Goal: Register for event/course

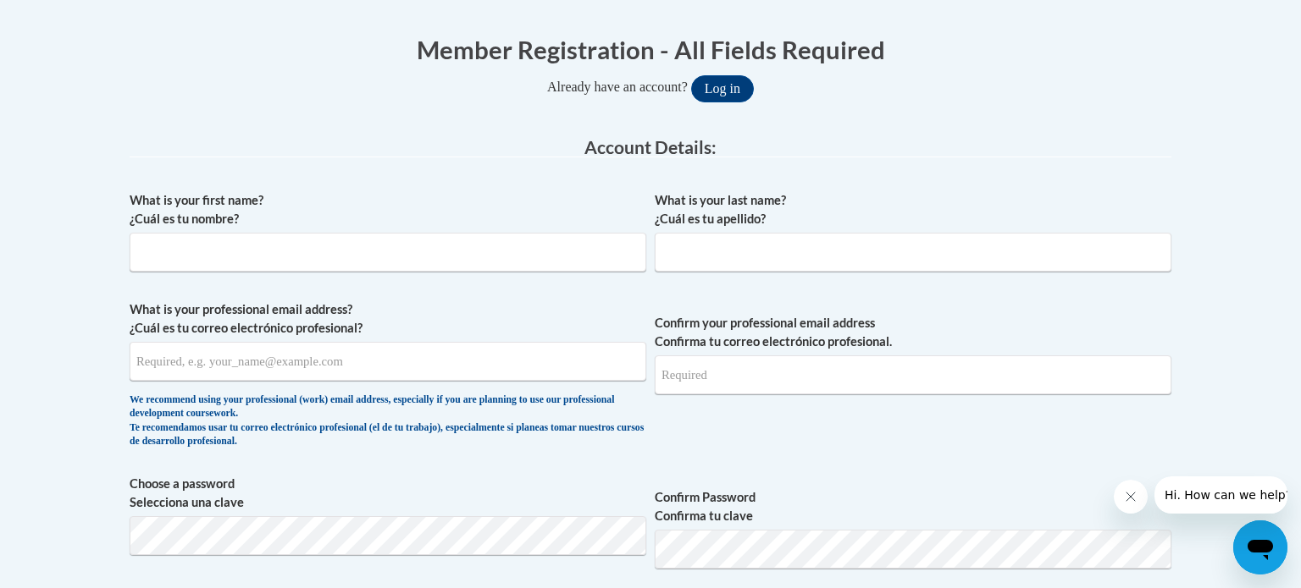
scroll to position [332, 0]
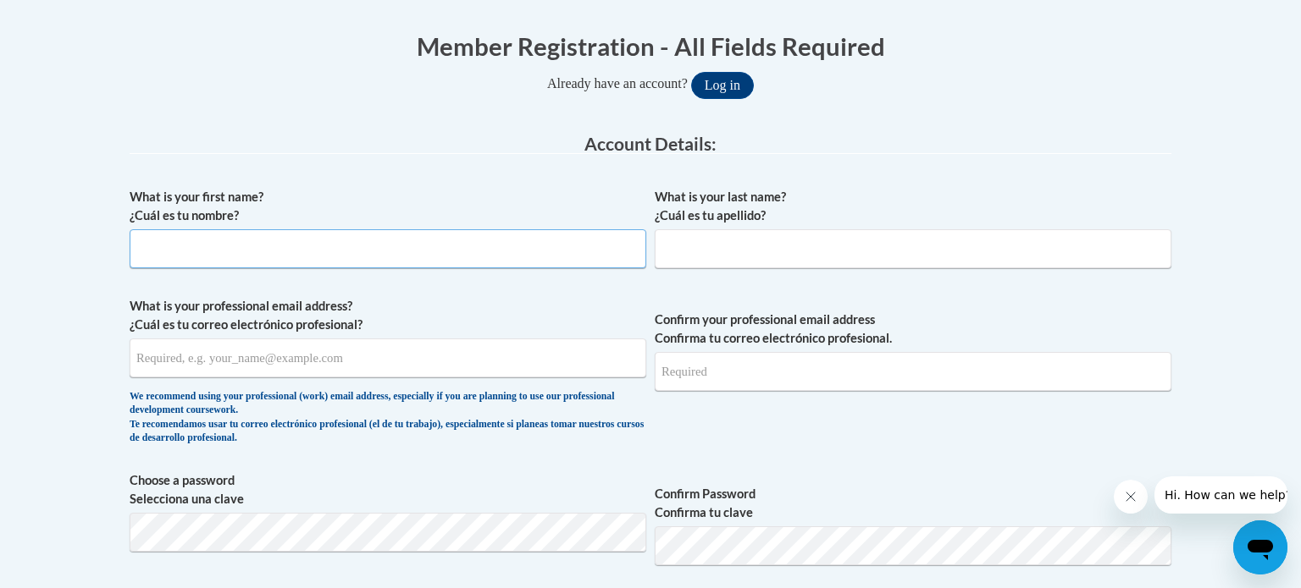
click at [531, 254] on input "What is your first name? ¿Cuál es tu nombre?" at bounding box center [388, 248] width 517 height 39
type input "A"
type input "Samantha"
type input "Matheson"
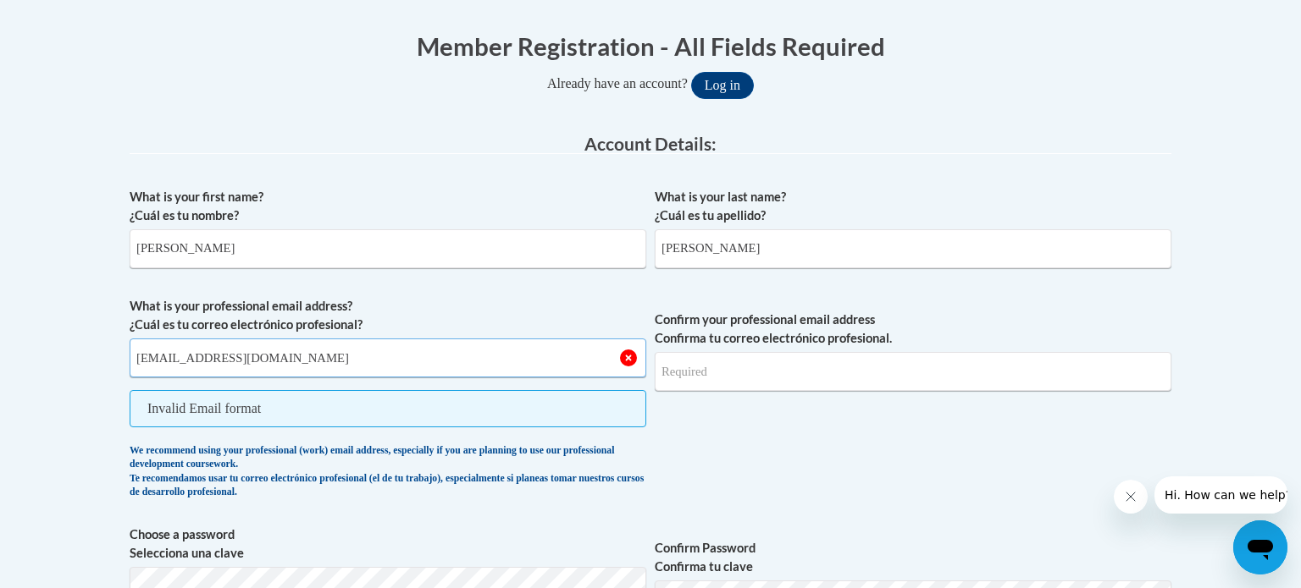
type input "slmatheson@yhc.edu"
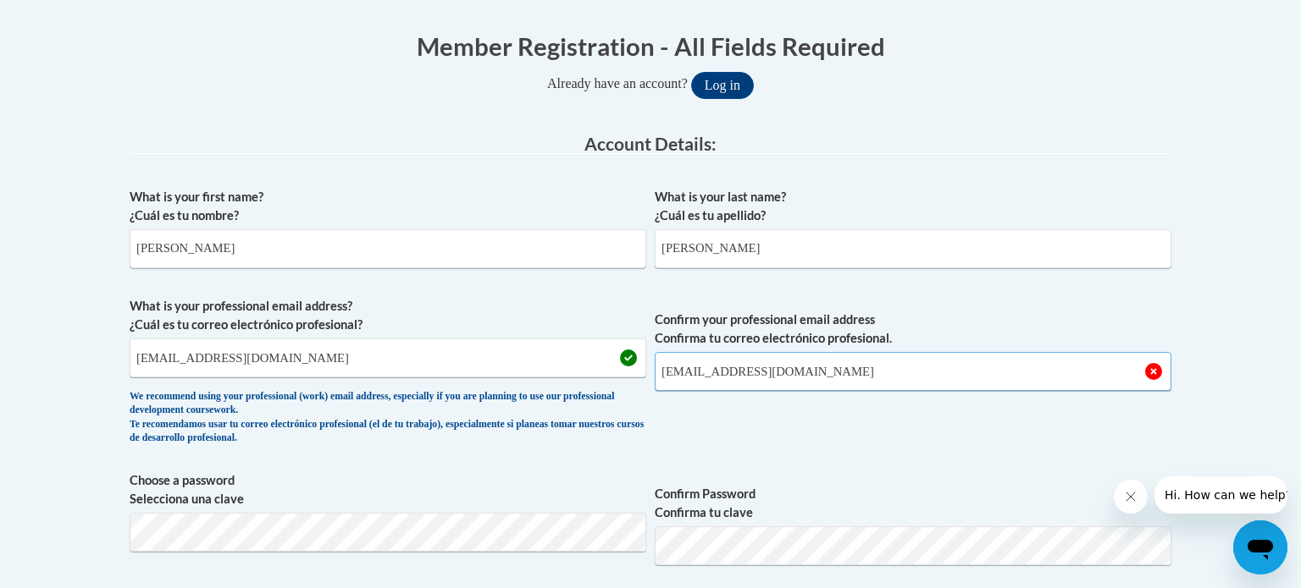
type input "slmatheson@yhc.edu"
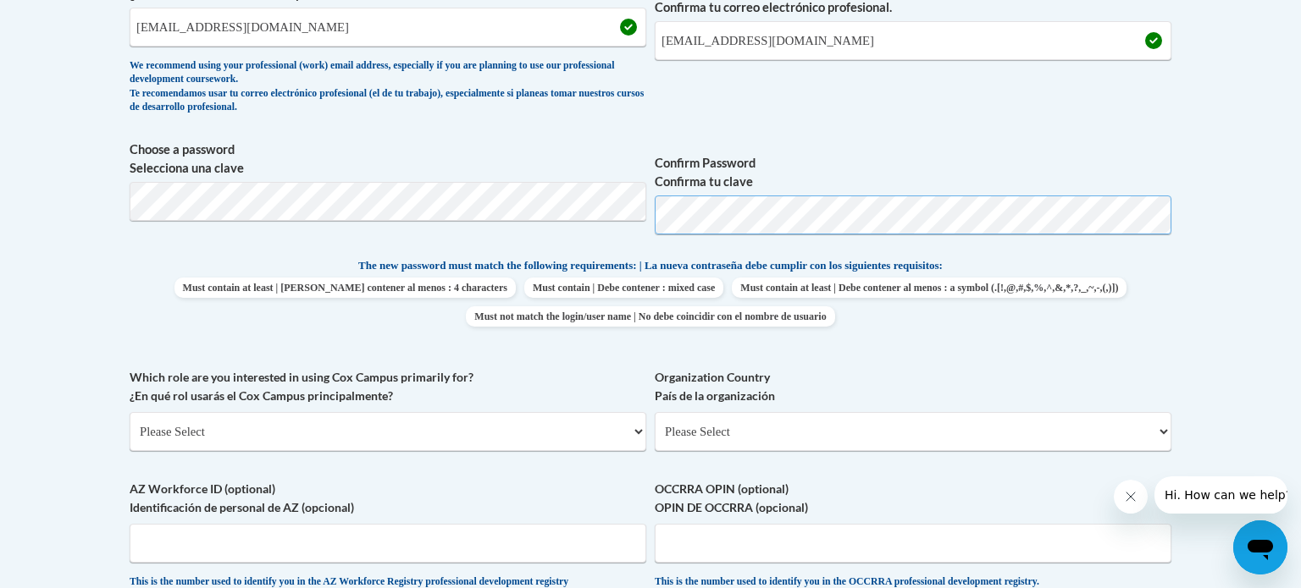
scroll to position [668, 0]
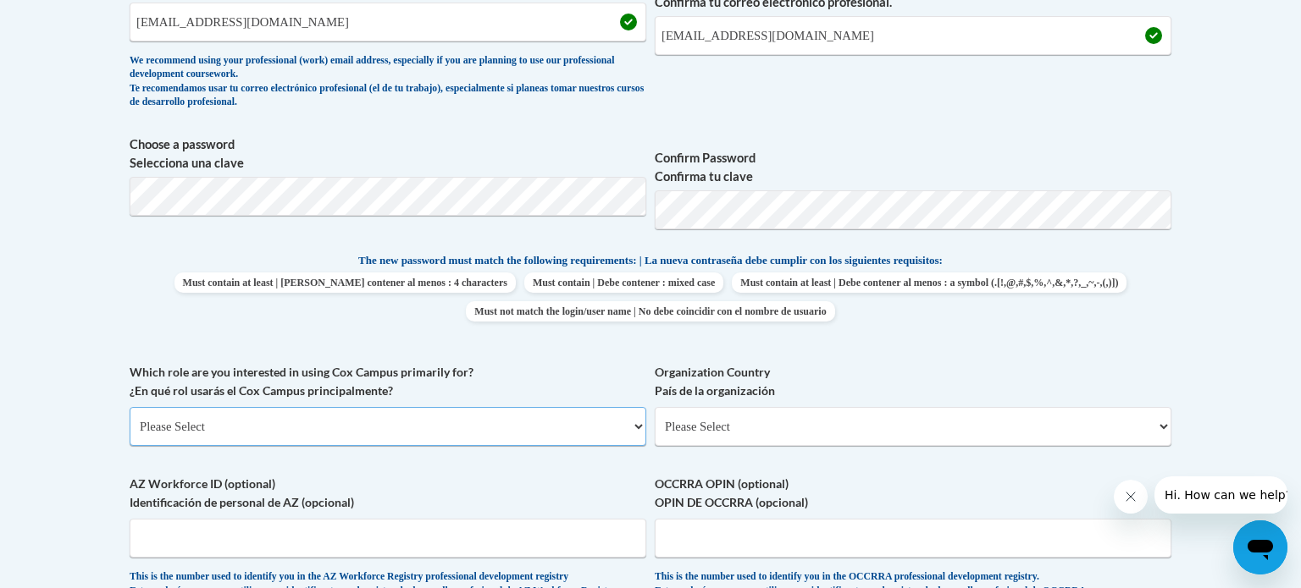
click at [352, 423] on select "Please Select College/University | Colegio/Universidad Community/Nonprofit Part…" at bounding box center [388, 426] width 517 height 39
select select "5a18ea06-2b54-4451-96f2-d152daf9eac5"
click at [130, 407] on select "Please Select College/University | Colegio/Universidad Community/Nonprofit Part…" at bounding box center [388, 426] width 517 height 39
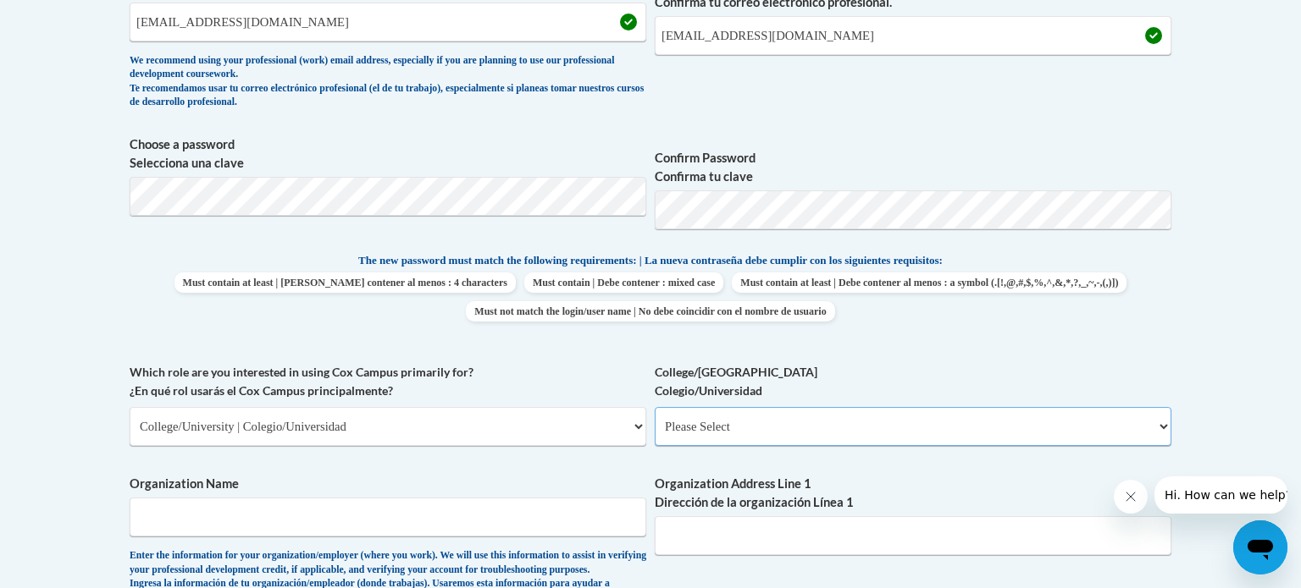
click at [692, 423] on select "Please Select College/University Staff | Empleado universitario College/Univers…" at bounding box center [913, 426] width 517 height 39
select select "99b32b07-cffc-426c-8bf6-0cd77760d84b"
click at [655, 407] on select "Please Select College/University Staff | Empleado universitario College/Univers…" at bounding box center [913, 426] width 517 height 39
click at [494, 528] on input "Organization Name" at bounding box center [388, 517] width 517 height 39
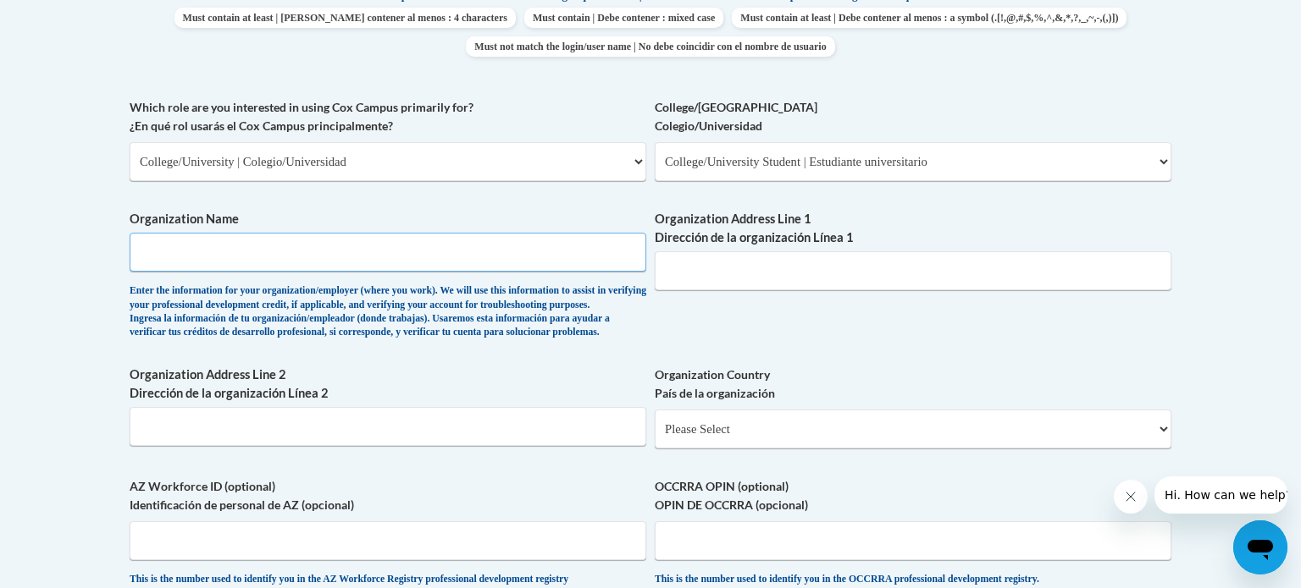
scroll to position [952, 0]
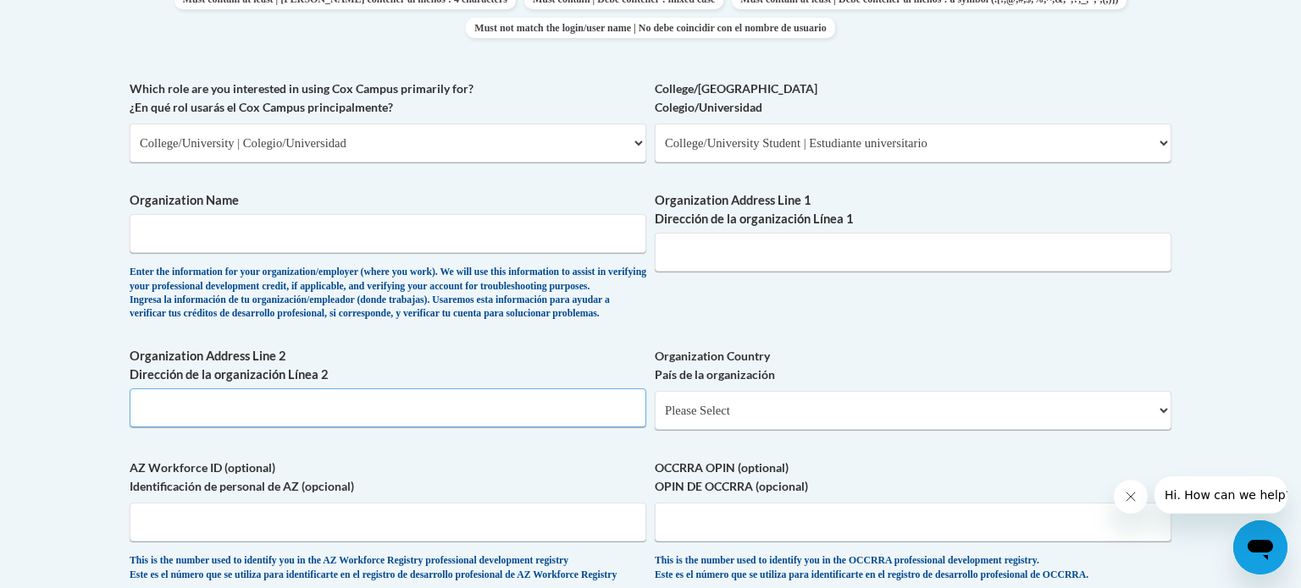
click at [490, 417] on input "Organization Address Line 2 Dirección de la organización Línea 2" at bounding box center [388, 408] width 517 height 39
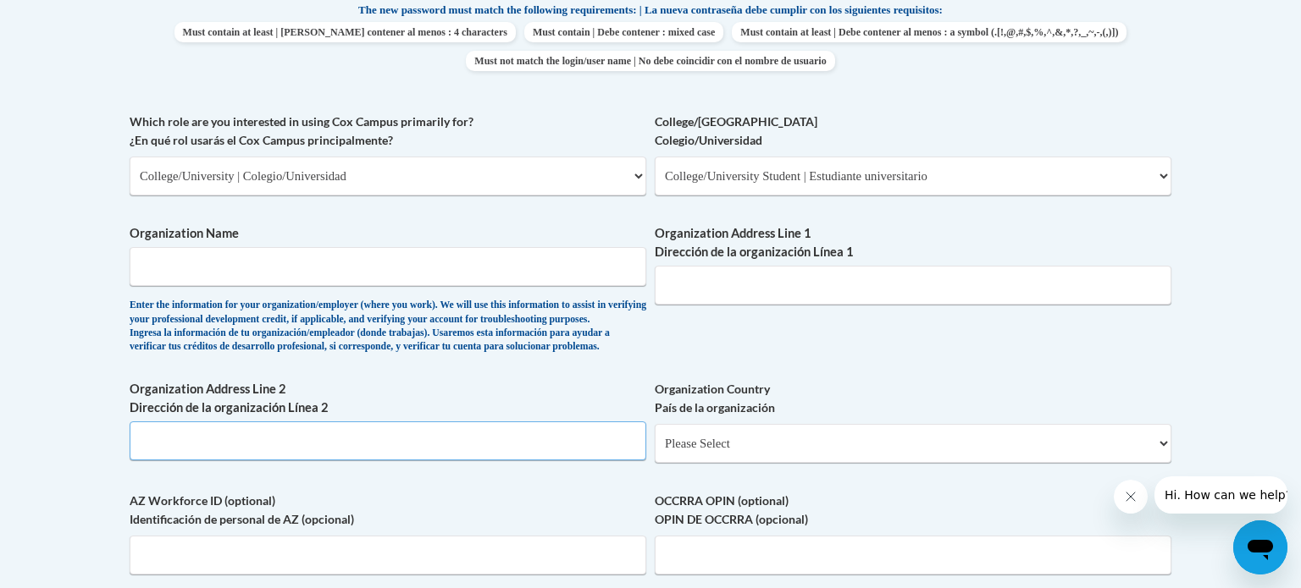
scroll to position [930, 0]
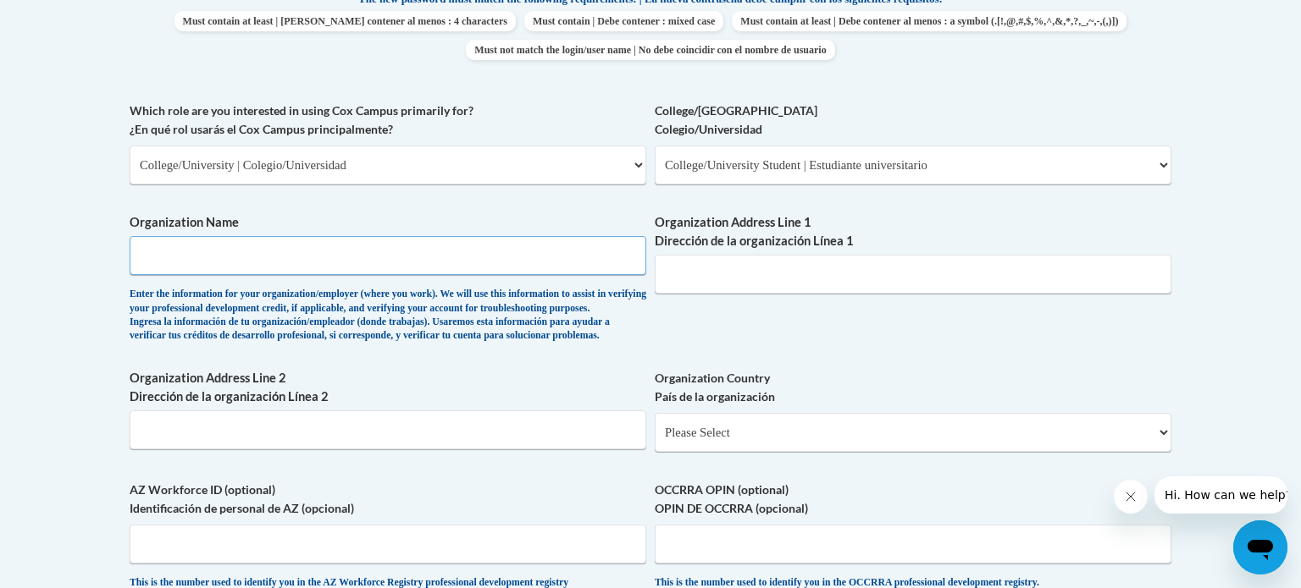
click at [445, 259] on input "Organization Name" at bounding box center [388, 255] width 517 height 39
type input "Dollar Tree"
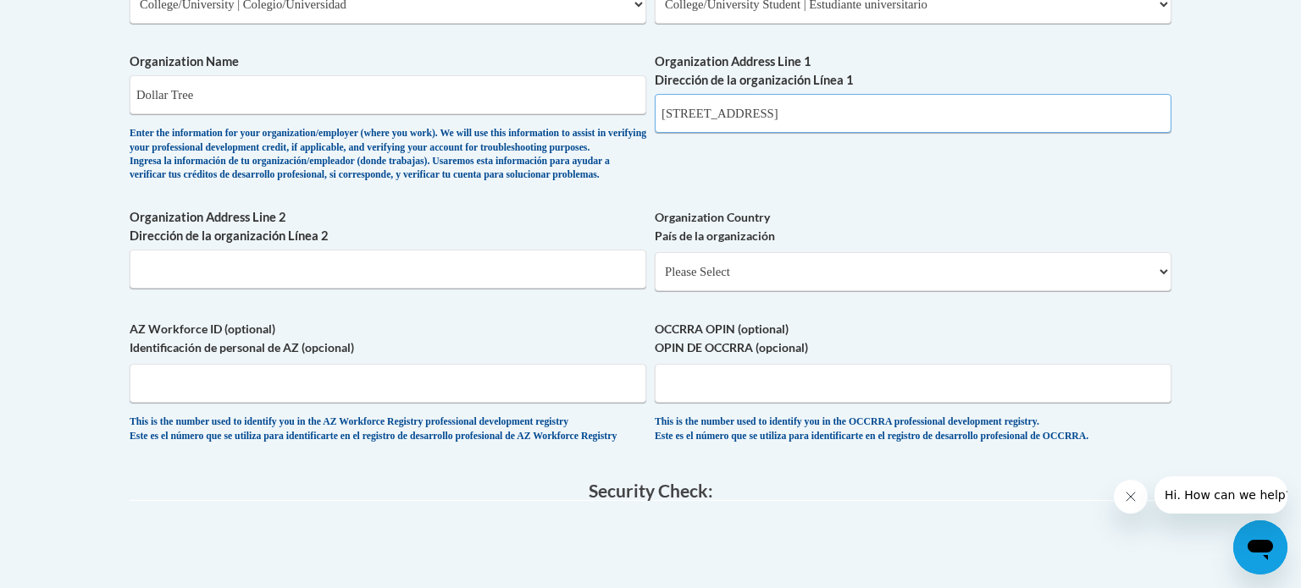
scroll to position [1095, 0]
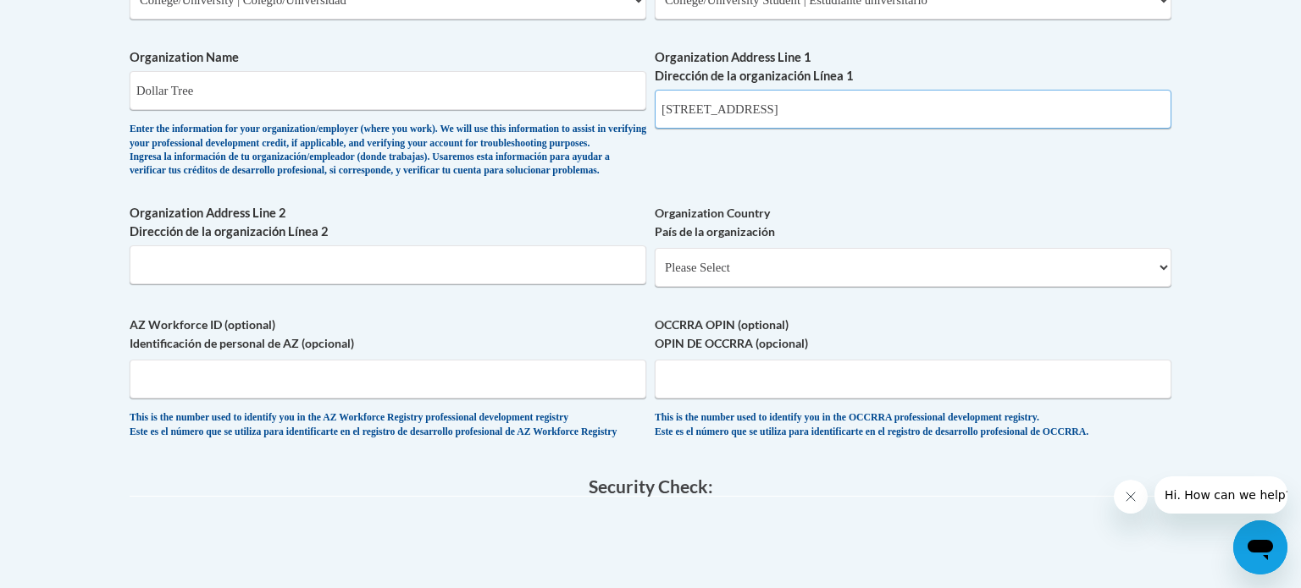
type input "534 Bell Creek Rd Hiawassee, Ga 30546"
click at [714, 287] on select "Please Select United States | Estados Unidos Outside of the United States | Fue…" at bounding box center [913, 267] width 517 height 39
select select "ad49bcad-a171-4b2e-b99c-48b446064914"
click at [655, 275] on select "Please Select United States | Estados Unidos Outside of the United States | Fue…" at bounding box center [913, 267] width 517 height 39
select select
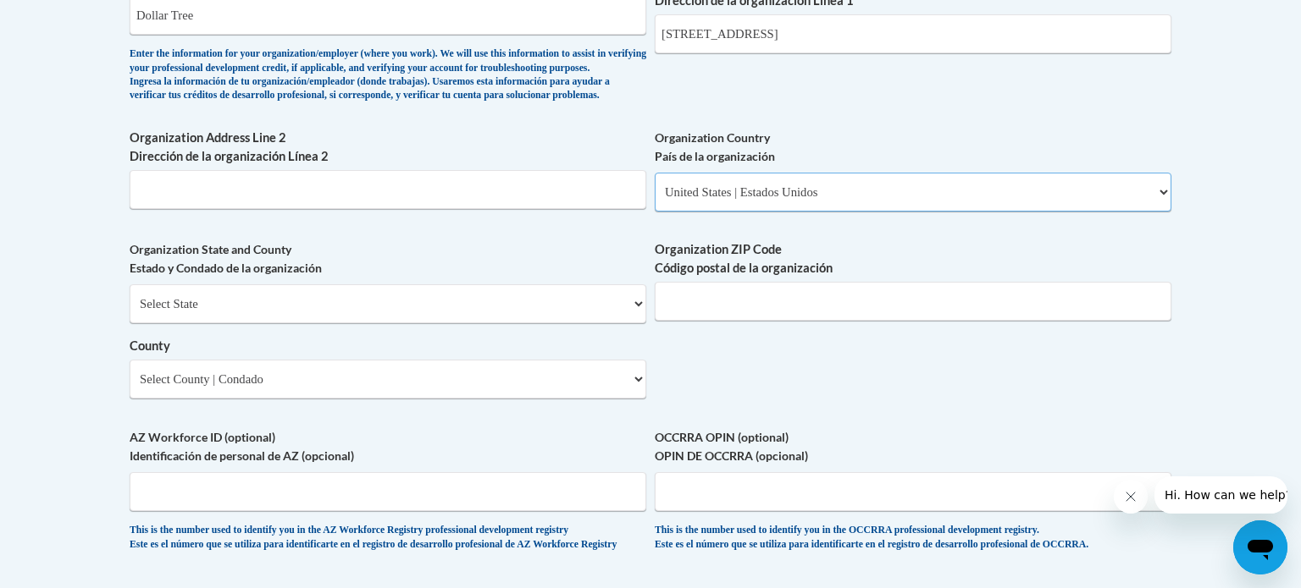
scroll to position [1189, 0]
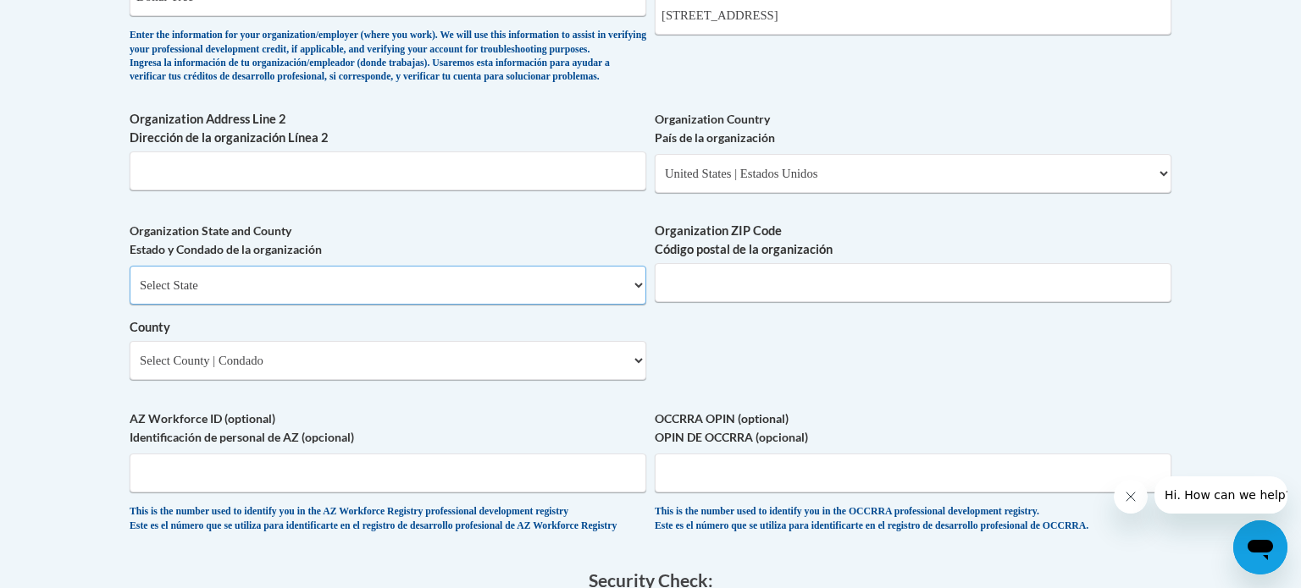
click at [486, 305] on select "Select State Alabama Alaska Arizona Arkansas California Colorado Connecticut De…" at bounding box center [388, 285] width 517 height 39
select select "Georgia"
click at [130, 293] on select "Select State Alabama Alaska Arizona Arkansas California Colorado Connecticut De…" at bounding box center [388, 285] width 517 height 39
click at [722, 297] on input "Organization ZIP Code Código postal de la organización" at bounding box center [913, 282] width 517 height 39
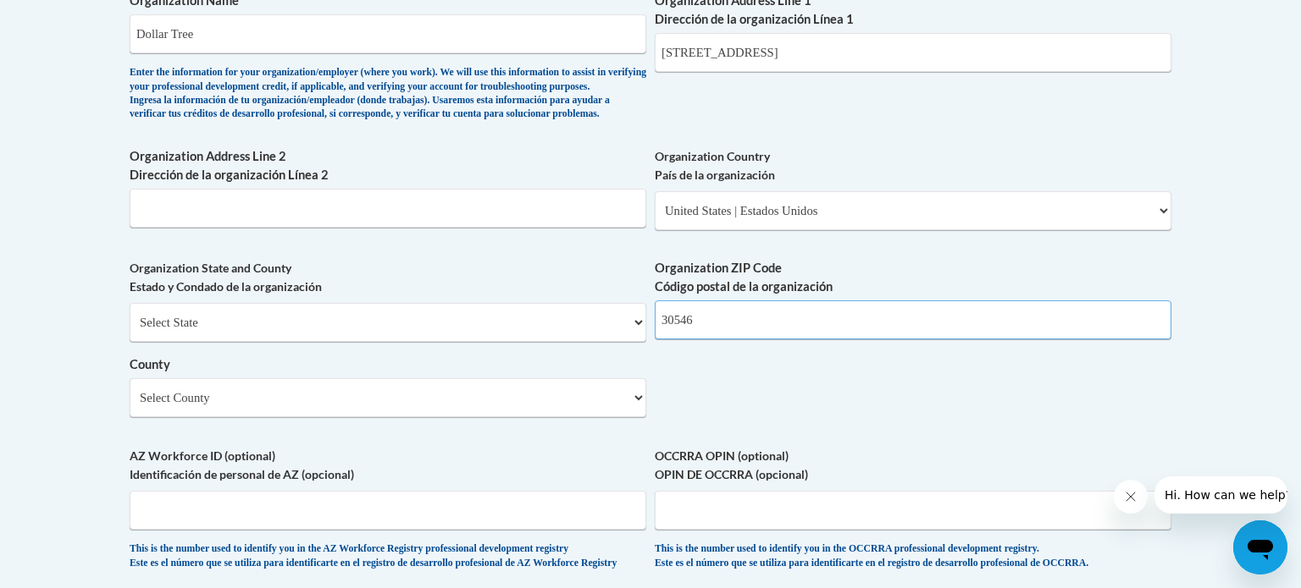
scroll to position [1146, 0]
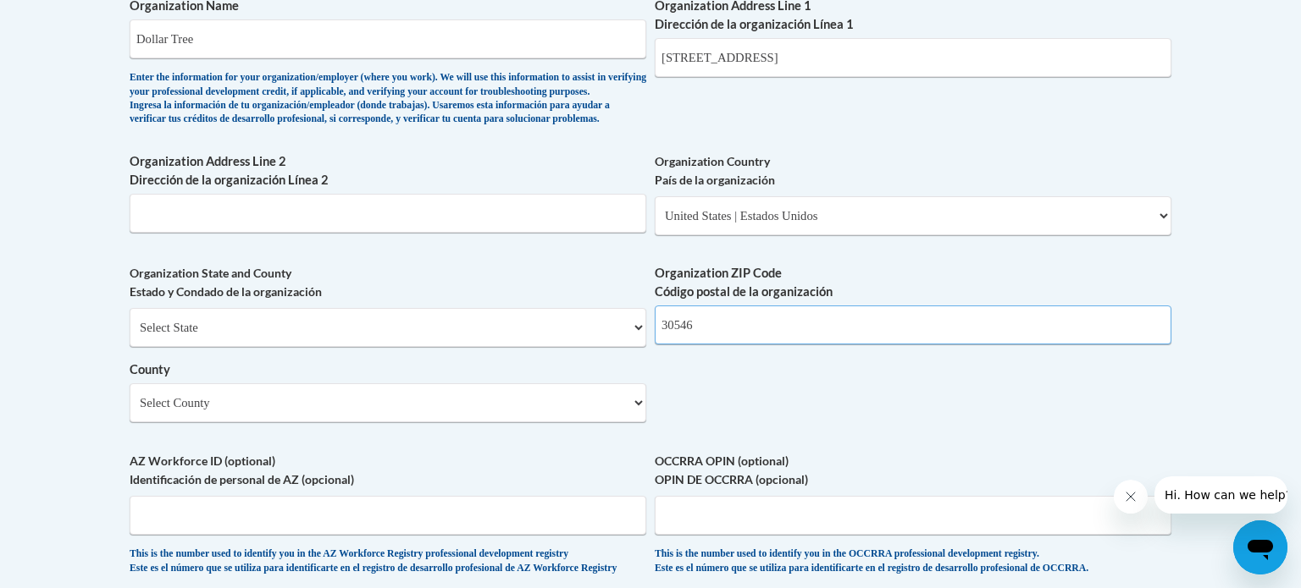
type input "30546"
click at [882, 63] on input "534 Bell Creek Rd Hiawassee, Ga 30546" at bounding box center [913, 57] width 517 height 39
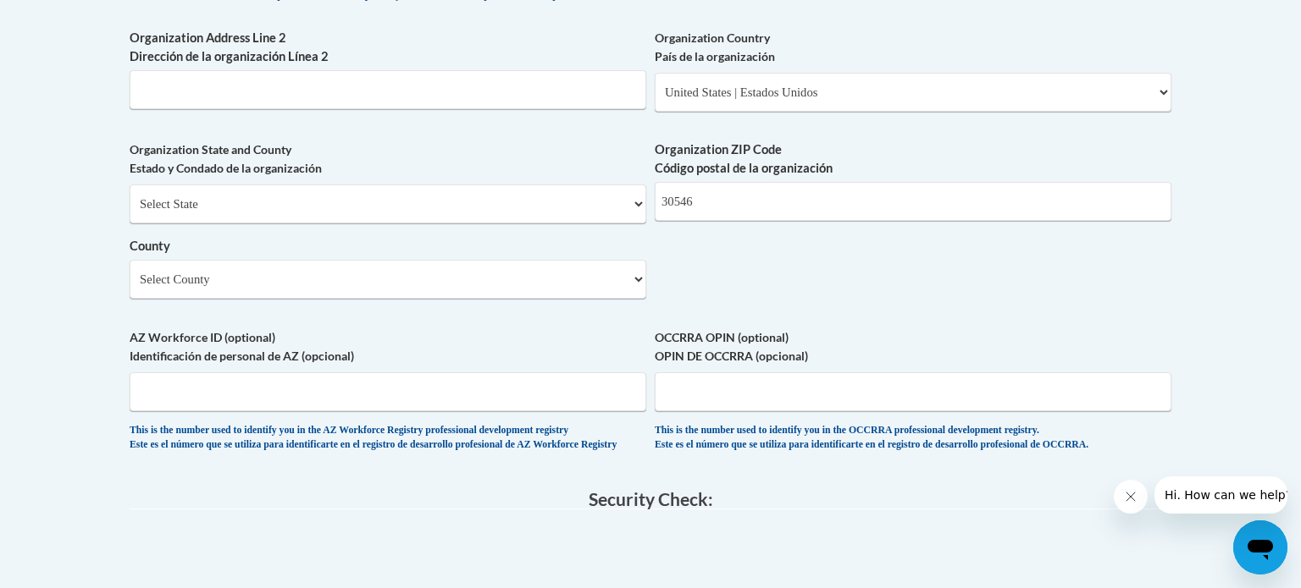
scroll to position [1345, 0]
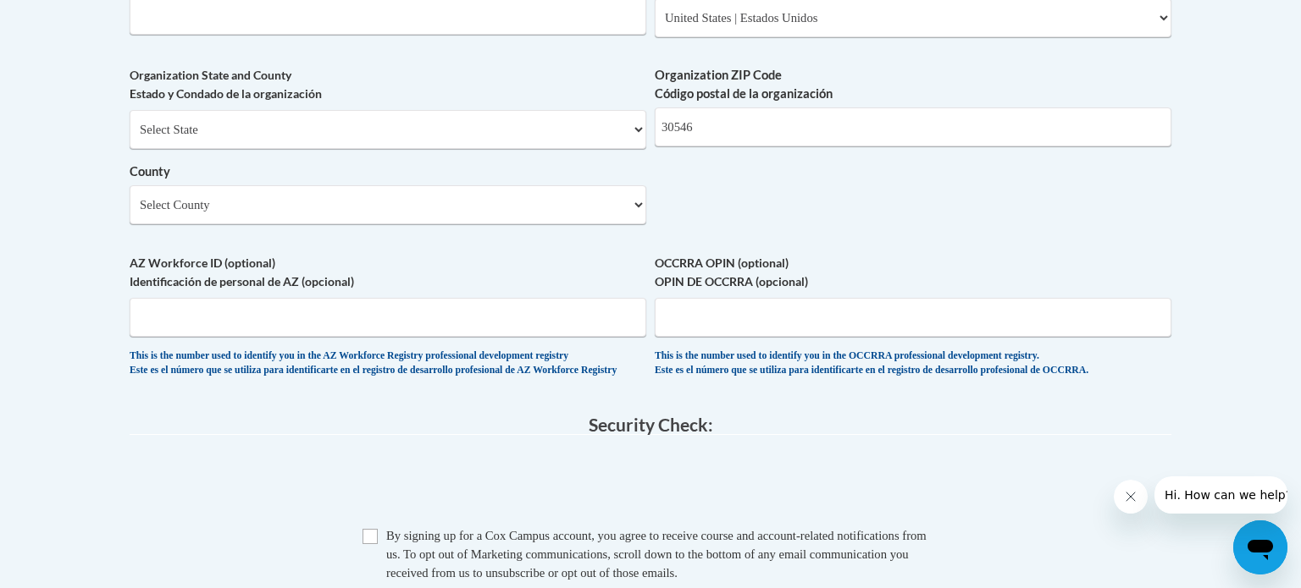
type input "534 Bell Creek Rd"
click at [529, 224] on select "Select County Appling Atkinson Bacon Baker Baldwin Banks Barrow Bartow Ben Hill…" at bounding box center [388, 204] width 517 height 39
select select "Towns"
click at [130, 213] on select "Select County Appling Atkinson Bacon Baker Baldwin Banks Barrow Bartow Ben Hill…" at bounding box center [388, 204] width 517 height 39
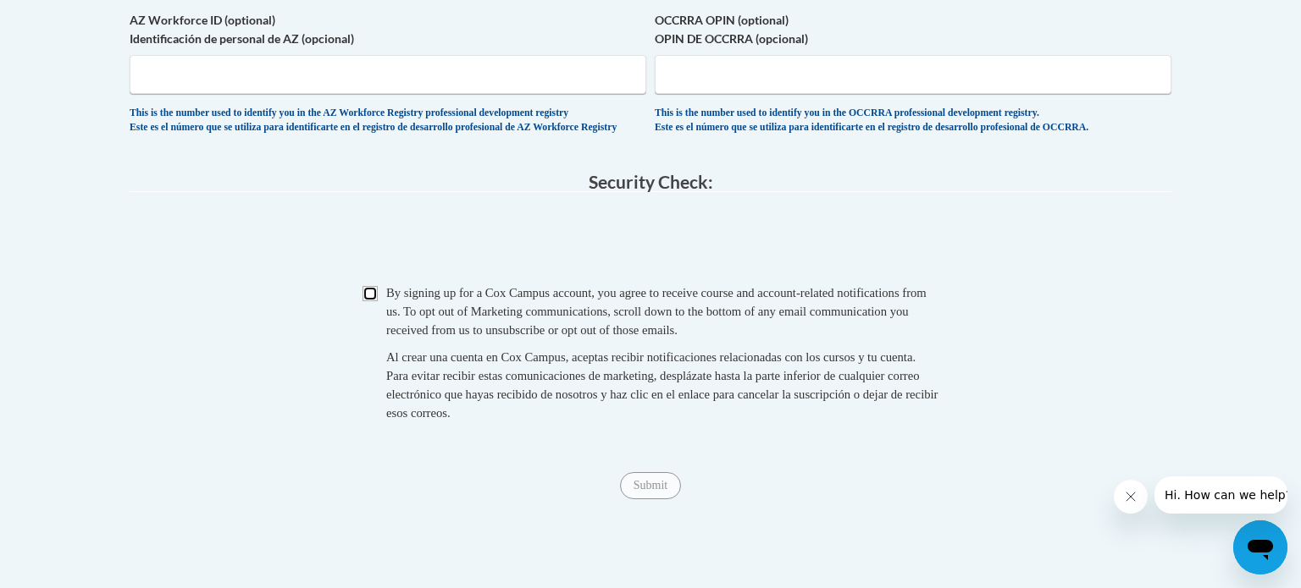
click at [369, 301] on input "Checkbox" at bounding box center [369, 293] width 15 height 15
checkbox input "true"
click at [655, 500] on input "Submit" at bounding box center [650, 485] width 61 height 27
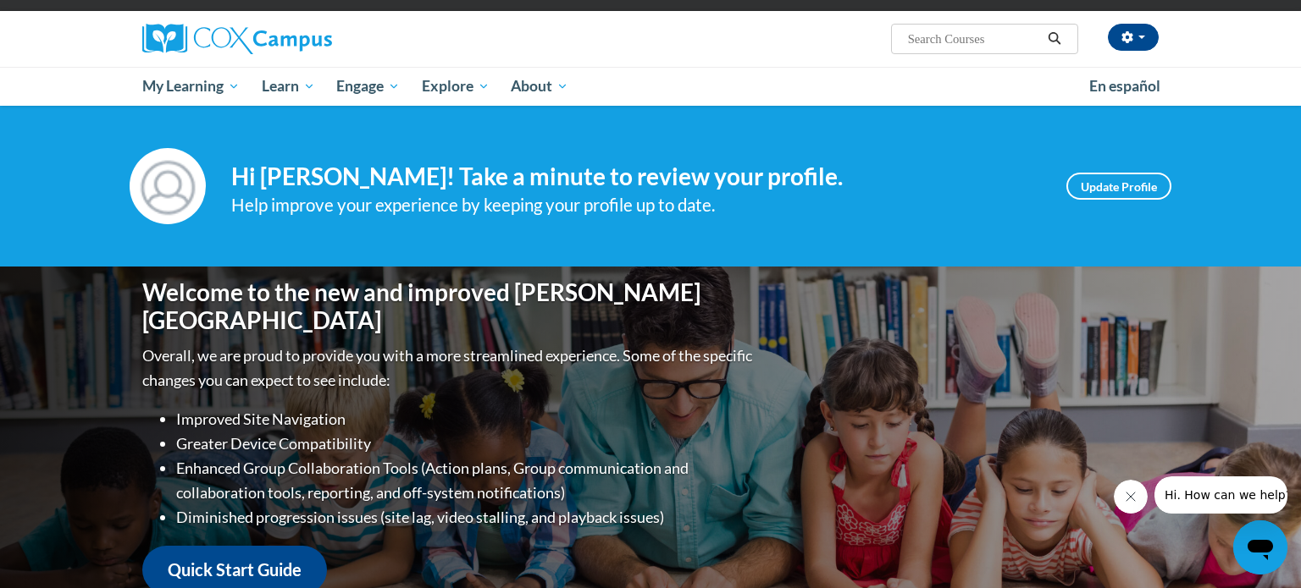
scroll to position [102, 0]
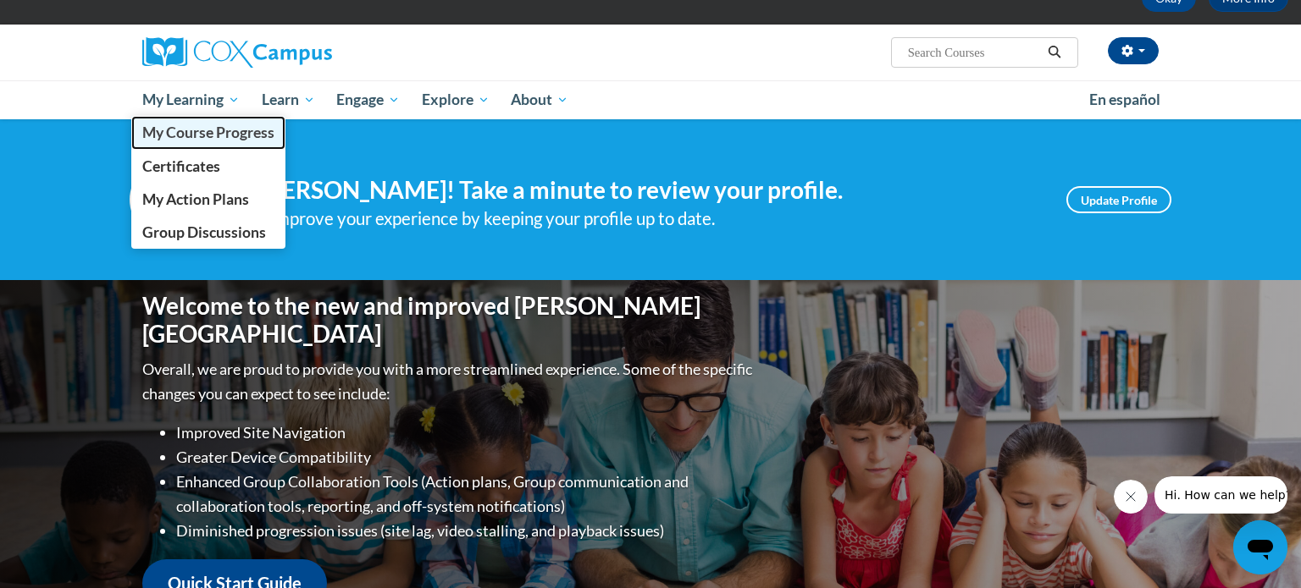
click at [198, 124] on span "My Course Progress" at bounding box center [208, 133] width 132 height 18
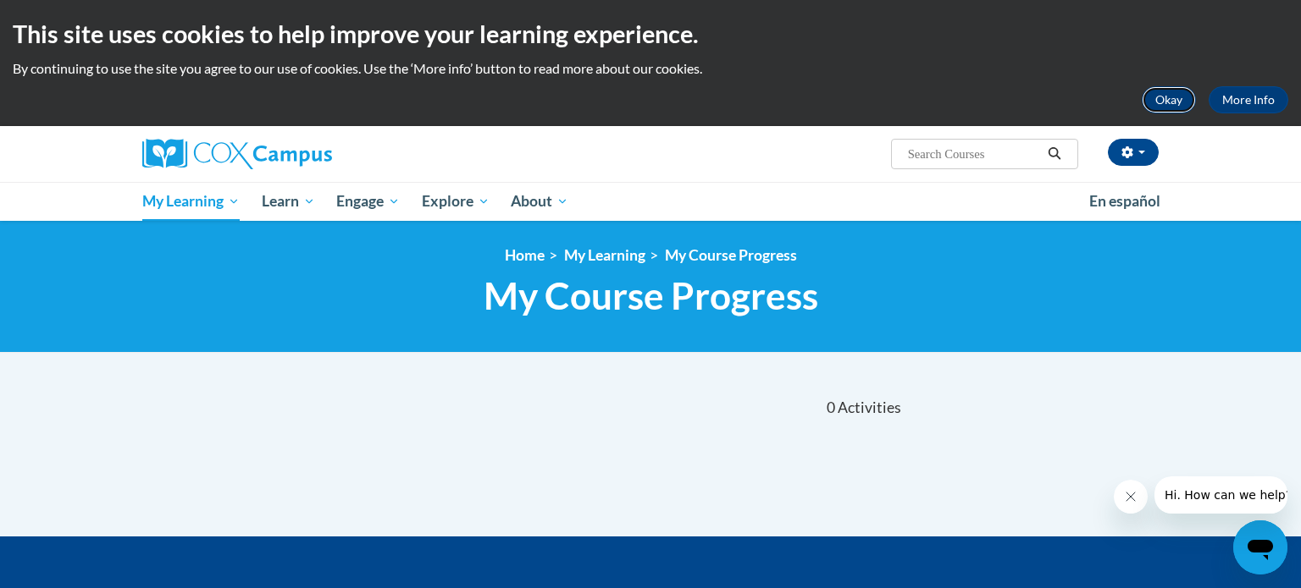
click at [1171, 94] on button "Okay" at bounding box center [1168, 99] width 54 height 27
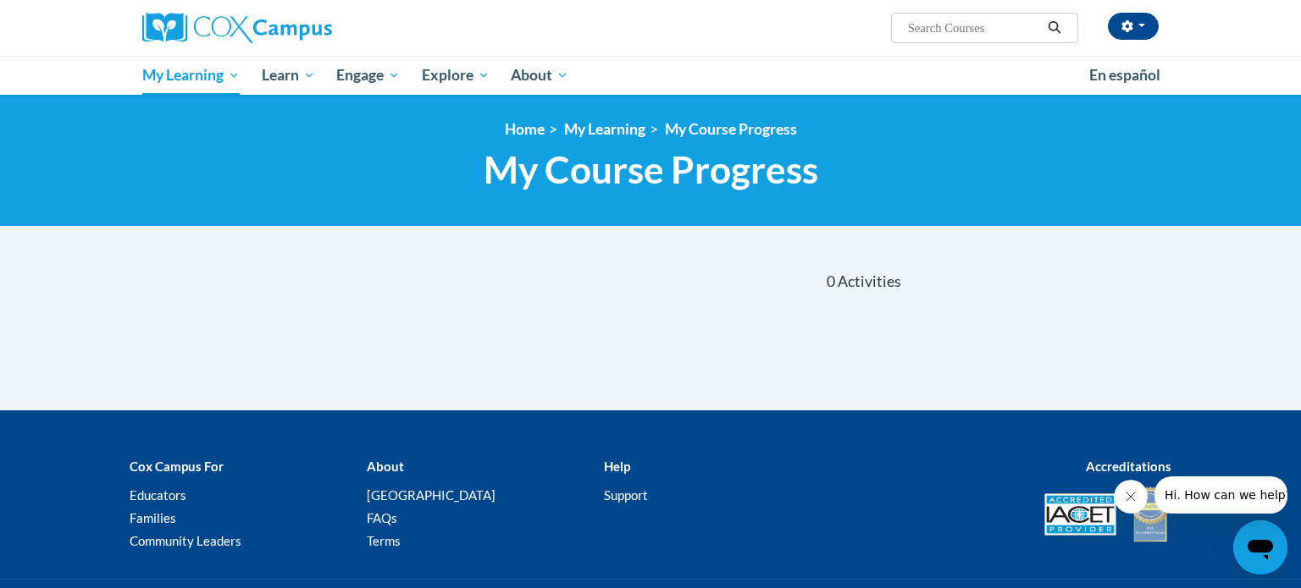
click at [981, 35] on input "Search..." at bounding box center [973, 28] width 135 height 20
type input "emergent Literacy"
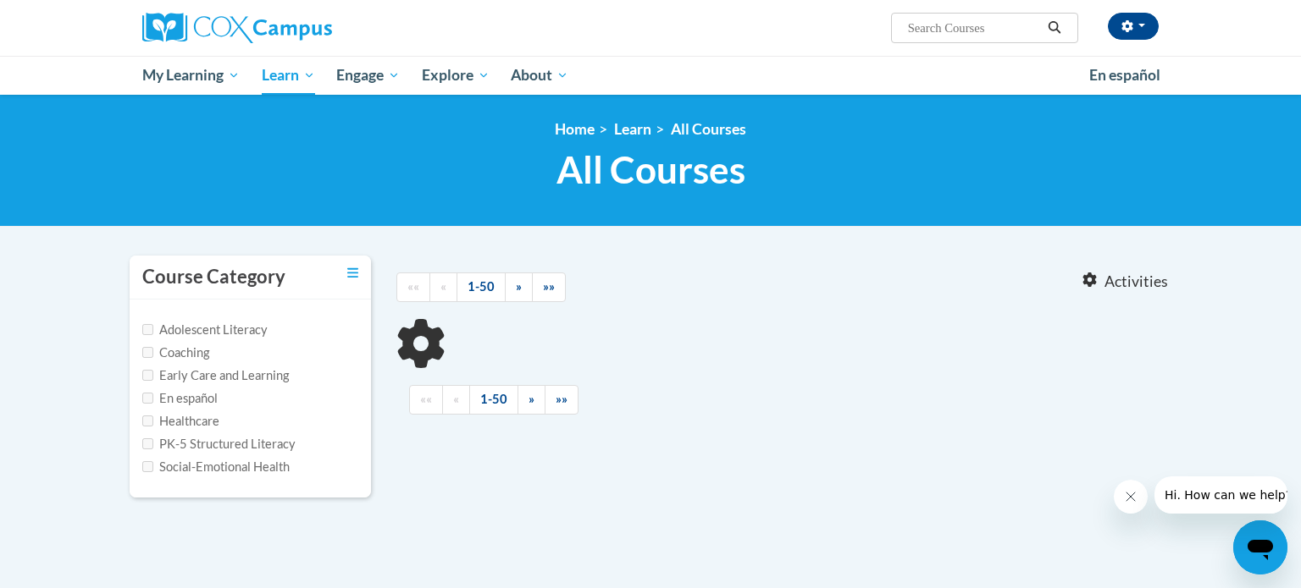
type input "emergent Literacy"
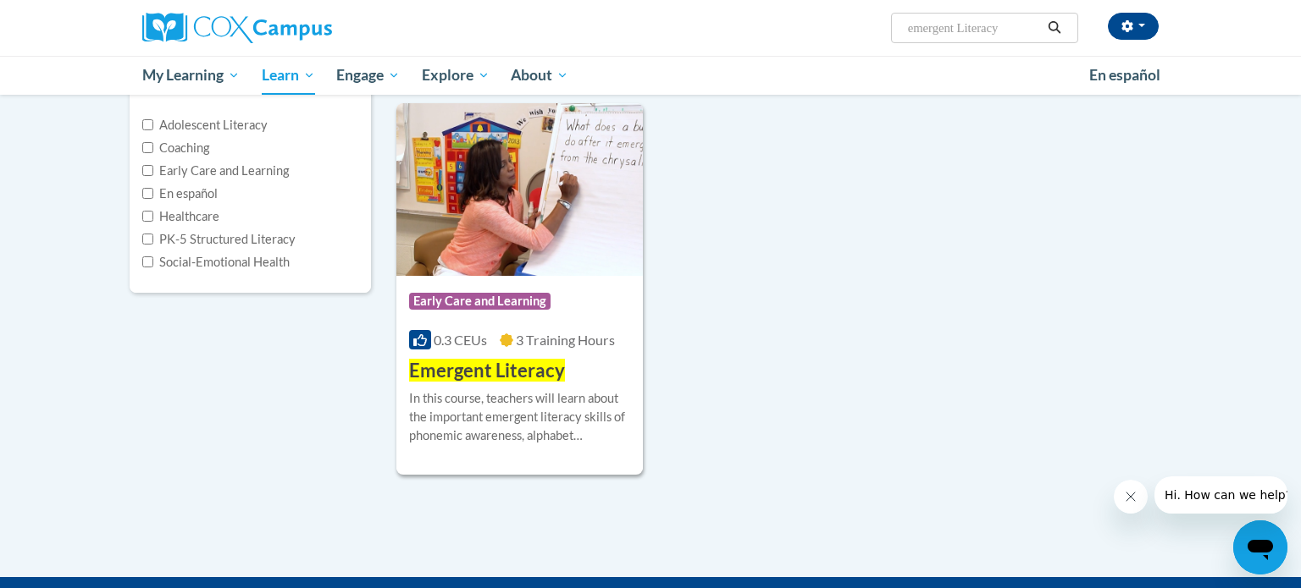
scroll to position [206, 0]
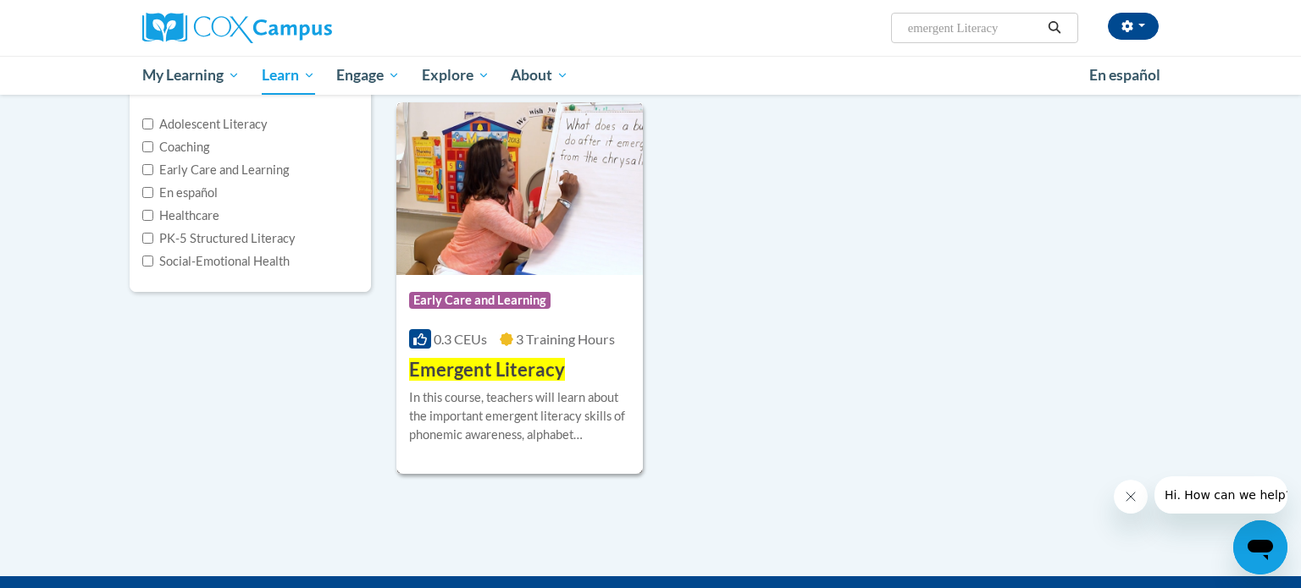
click at [528, 364] on span "Emergent Literacy" at bounding box center [487, 369] width 156 height 23
